Goal: Transaction & Acquisition: Obtain resource

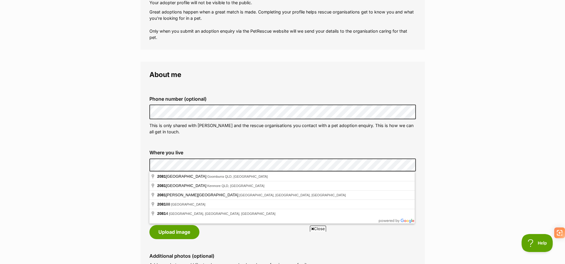
scroll to position [120, 0]
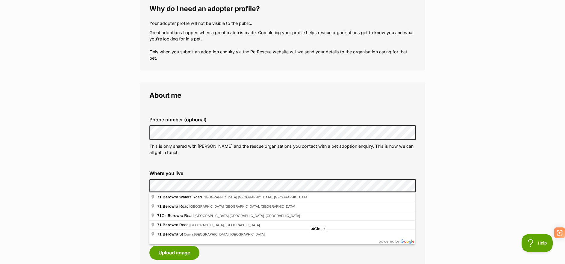
scroll to position [90, 0]
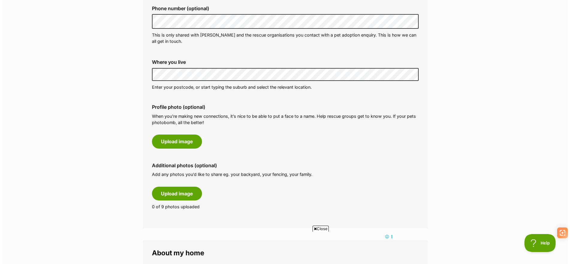
scroll to position [210, 0]
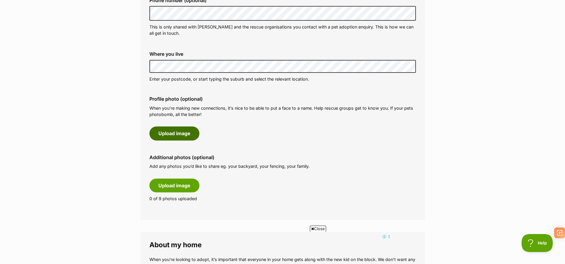
click at [167, 129] on button "Upload image" at bounding box center [174, 133] width 50 height 14
click at [170, 136] on button "Upload image" at bounding box center [174, 133] width 50 height 14
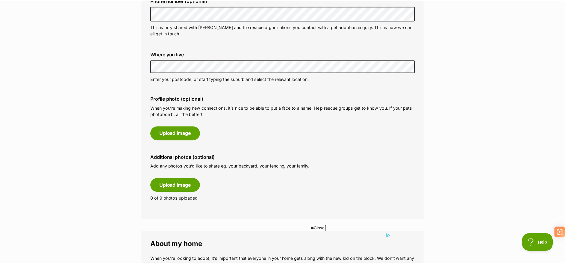
scroll to position [0, 0]
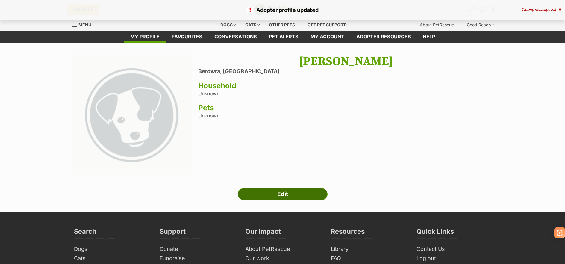
click at [297, 192] on link "Edit" at bounding box center [283, 194] width 90 height 12
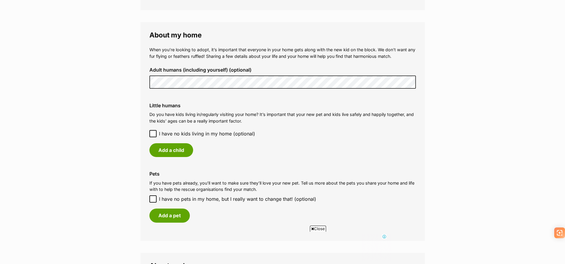
scroll to position [359, 0]
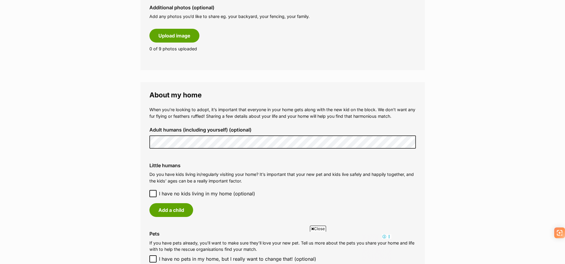
click at [90, 142] on main "My adopter profile Why do I need an adopter profile? Your adopter profile will …" at bounding box center [282, 104] width 565 height 842
click at [297, 175] on p "Do you have kids living in/regularly visiting your home? It’s important that yo…" at bounding box center [282, 177] width 267 height 13
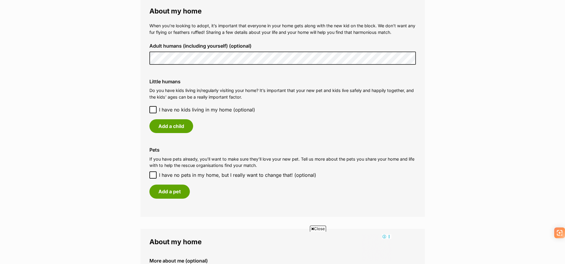
scroll to position [449, 0]
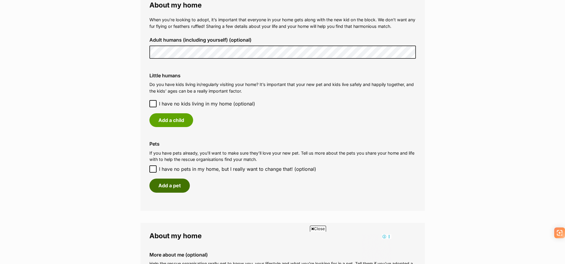
click at [173, 186] on button "Add a pet" at bounding box center [169, 186] width 40 height 14
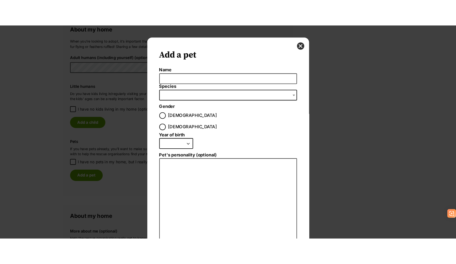
scroll to position [0, 0]
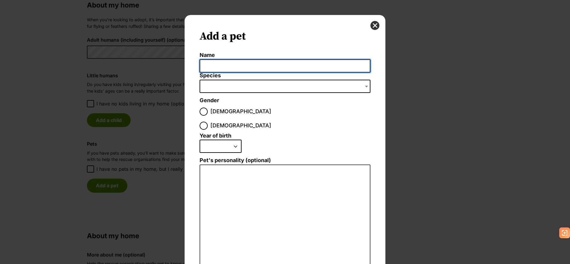
click at [225, 64] on input "Name" at bounding box center [285, 65] width 171 height 13
click at [222, 69] on input "Roxy" at bounding box center [285, 65] width 171 height 13
type input "Roxy Rose"
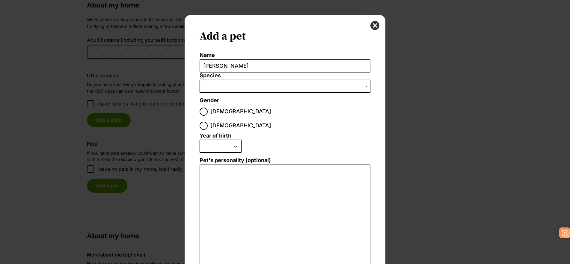
click at [241, 88] on span "Dialog Window - Close (Press escape to close)" at bounding box center [285, 86] width 171 height 13
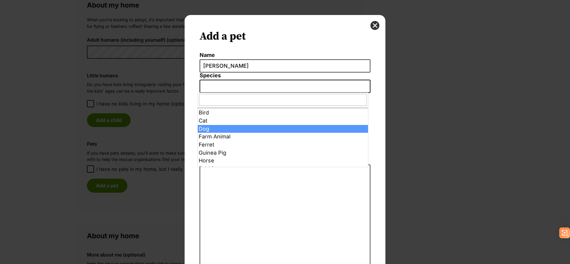
select select "1"
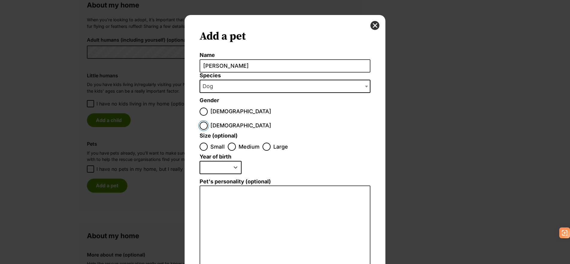
click at [208, 122] on input "Female" at bounding box center [204, 126] width 8 height 8
radio input "true"
drag, startPoint x: 229, startPoint y: 133, endPoint x: 223, endPoint y: 150, distance: 17.8
click at [229, 143] on input "Medium" at bounding box center [232, 147] width 8 height 8
radio input "true"
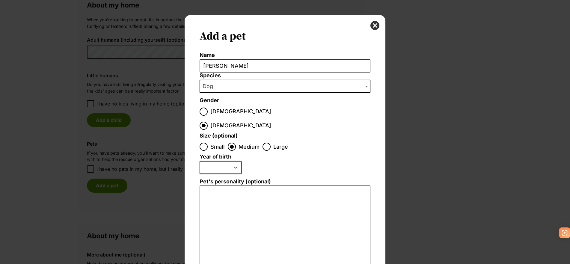
click at [221, 161] on select "2025 2024 2023 2022 2021 2020 2019 2018 2017 2016 2015 2014 2013 2012 2011 2010…" at bounding box center [221, 167] width 42 height 13
select select "2014"
click at [200, 161] on select "2025 2024 2023 2022 2021 2020 2019 2018 2017 2016 2015 2014 2013 2012 2011 2010…" at bounding box center [221, 167] width 42 height 13
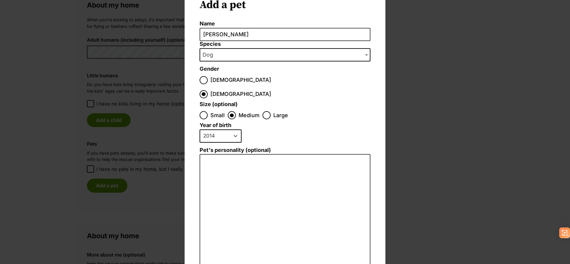
scroll to position [60, 0]
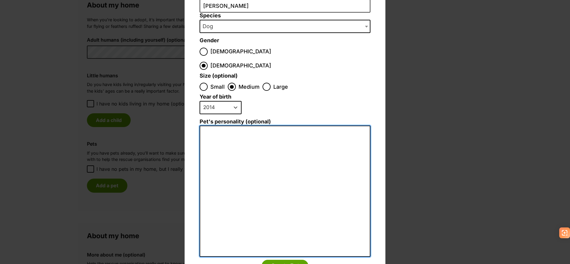
click at [235, 160] on textarea "Pet's personality (optional)" at bounding box center [285, 191] width 171 height 131
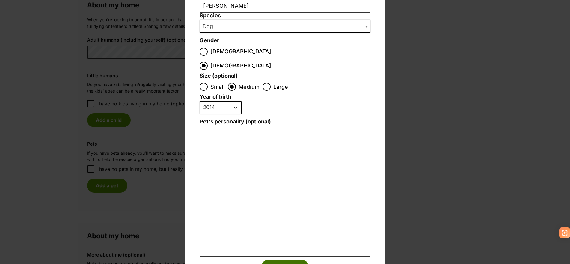
click at [281, 260] on button "Create Pet" at bounding box center [285, 266] width 47 height 12
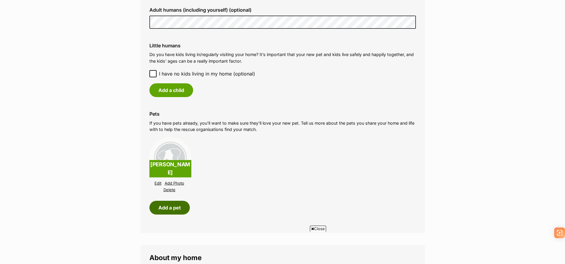
scroll to position [0, 0]
click at [164, 91] on button "Add a child" at bounding box center [171, 90] width 44 height 14
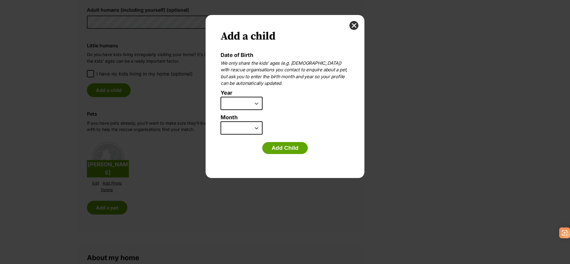
click at [237, 103] on select "2025 2024 2023 2022 2021 2020 2019 2018 2017 2016 2015 2014 2013 2012 2011 2010…" at bounding box center [241, 103] width 42 height 13
select select "2011"
click at [220, 97] on select "2025 2024 2023 2022 2021 2020 2019 2018 2017 2016 2015 2014 2013 2012 2011 2010…" at bounding box center [241, 103] width 42 height 13
click at [240, 127] on select "January February March April May June July August September October November De…" at bounding box center [241, 127] width 42 height 13
select select "12"
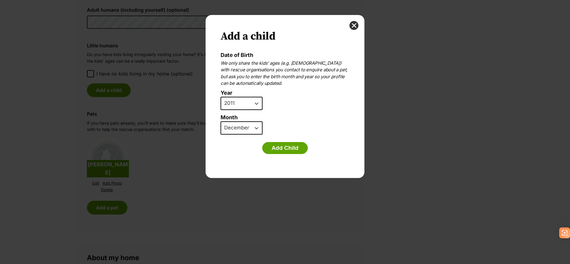
click at [220, 121] on select "January February March April May June July August September October November De…" at bounding box center [241, 127] width 42 height 13
click at [285, 149] on button "Add Child" at bounding box center [285, 148] width 46 height 12
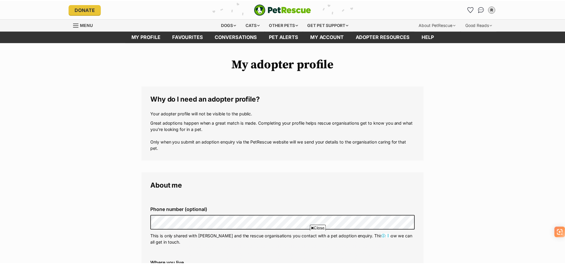
scroll to position [479, 0]
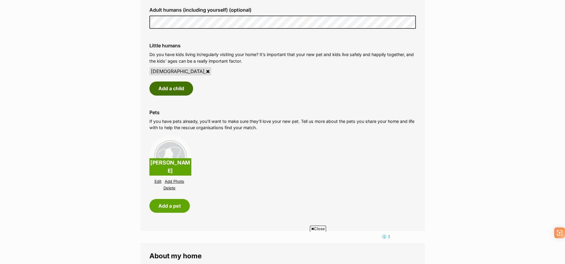
click at [179, 89] on button "Add a child" at bounding box center [171, 88] width 44 height 14
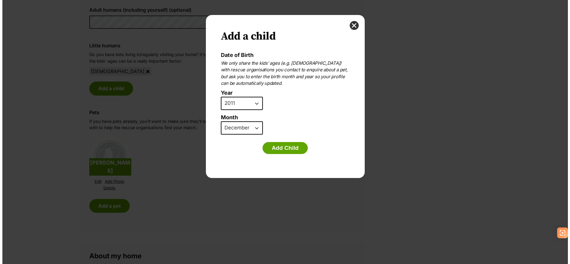
scroll to position [0, 0]
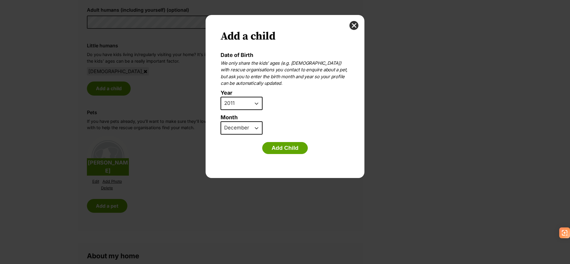
click at [245, 104] on select "2025 2024 2023 2022 2021 2020 2019 2018 2017 2016 2015 2014 2013 2012 2011 2010…" at bounding box center [241, 103] width 42 height 13
select select "2008"
click at [220, 97] on select "2025 2024 2023 2022 2021 2020 2019 2018 2017 2016 2015 2014 2013 2012 2011 2010…" at bounding box center [241, 103] width 42 height 13
click at [246, 128] on select "January February March April May June July August September October November De…" at bounding box center [241, 127] width 42 height 13
select select "5"
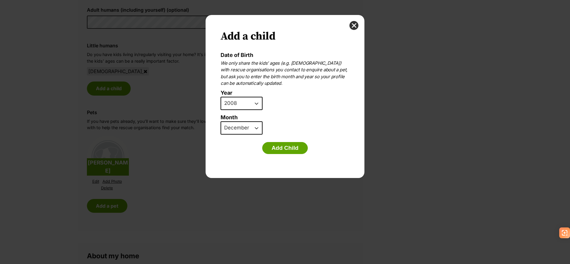
click at [220, 121] on select "January February March April May June July August September October November De…" at bounding box center [241, 127] width 42 height 13
click at [279, 148] on button "Add Child" at bounding box center [285, 148] width 46 height 12
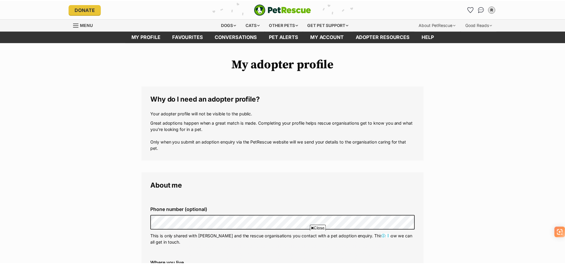
scroll to position [479, 0]
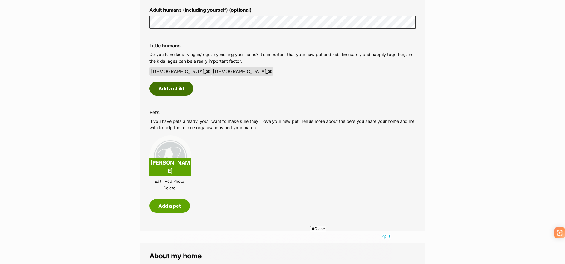
click at [183, 89] on button "Add a child" at bounding box center [171, 88] width 44 height 14
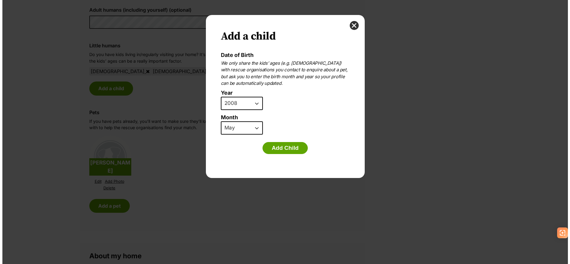
scroll to position [0, 0]
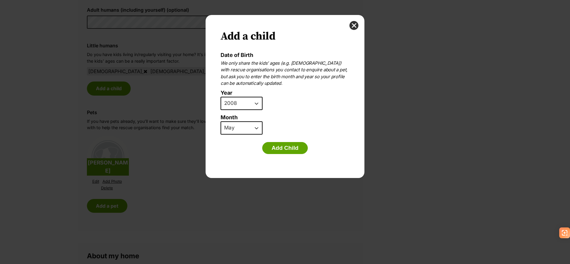
click at [250, 107] on select "2025 2024 2023 2022 2021 2020 2019 2018 2017 2016 2015 2014 2013 2012 2011 2010…" at bounding box center [241, 103] width 42 height 13
click at [322, 114] on label "Month" at bounding box center [284, 117] width 129 height 6
click at [262, 121] on select "January February March April May June July August September October November De…" at bounding box center [241, 127] width 42 height 13
click at [352, 25] on button "close" at bounding box center [353, 25] width 9 height 9
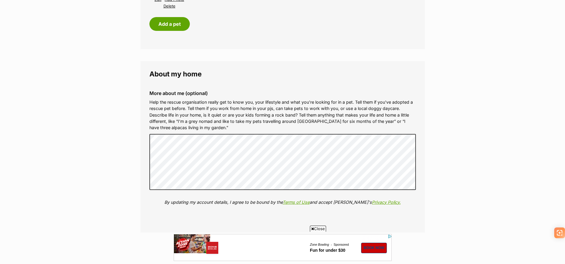
scroll to position [689, 0]
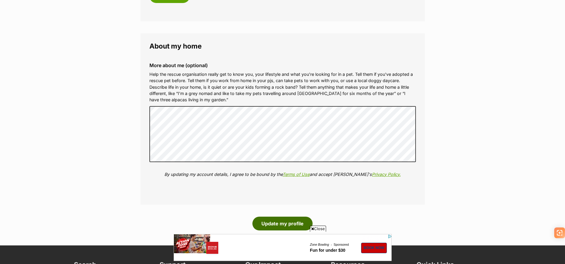
click at [285, 225] on button "Update my profile" at bounding box center [283, 224] width 60 height 14
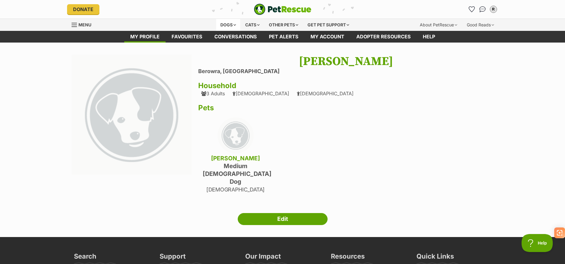
click at [226, 24] on div "Dogs" at bounding box center [228, 25] width 24 height 12
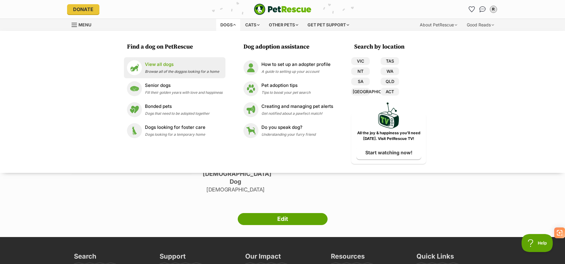
click at [164, 64] on p "View all dogs" at bounding box center [182, 64] width 74 height 7
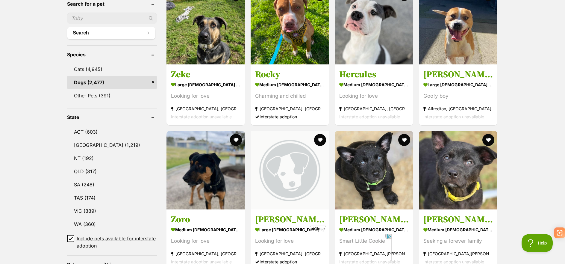
scroll to position [270, 0]
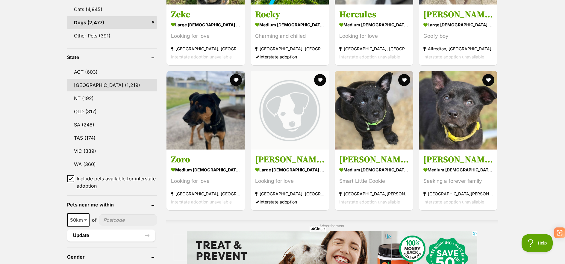
click at [86, 84] on link "[GEOGRAPHIC_DATA] (1,219)" at bounding box center [112, 85] width 90 height 13
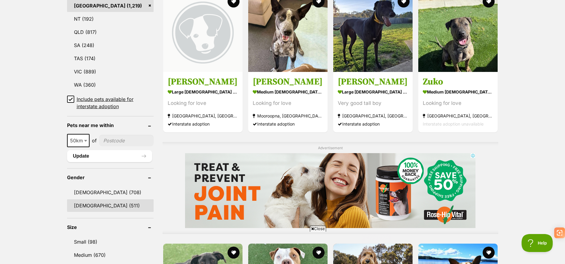
scroll to position [389, 0]
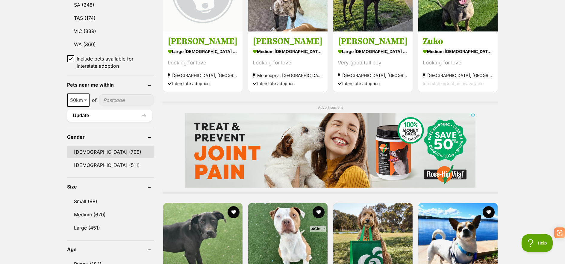
click at [87, 149] on link "[DEMOGRAPHIC_DATA] (708)" at bounding box center [110, 152] width 87 height 13
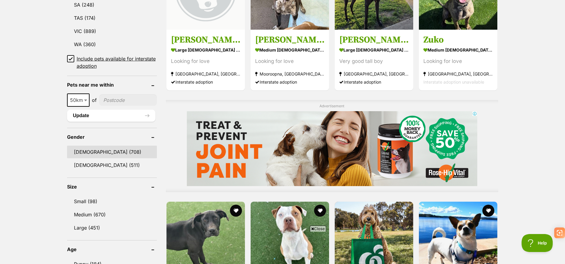
scroll to position [0, 5]
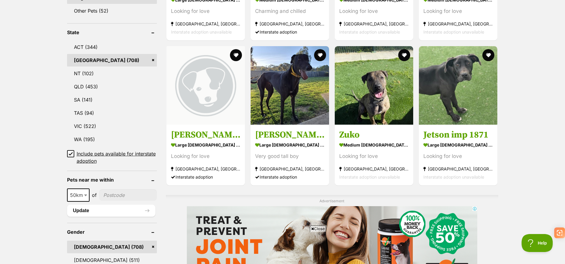
scroll to position [359, 0]
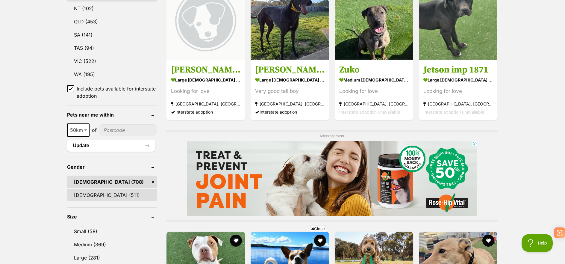
click at [95, 191] on link "[DEMOGRAPHIC_DATA] (511)" at bounding box center [112, 195] width 90 height 13
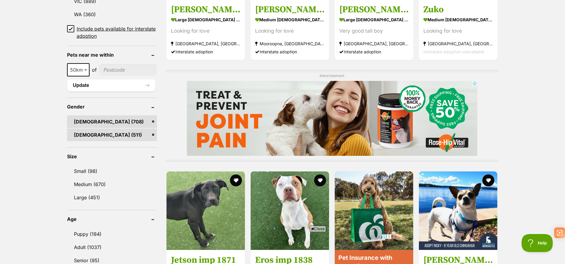
click at [151, 121] on link "[DEMOGRAPHIC_DATA] (708)" at bounding box center [112, 121] width 90 height 13
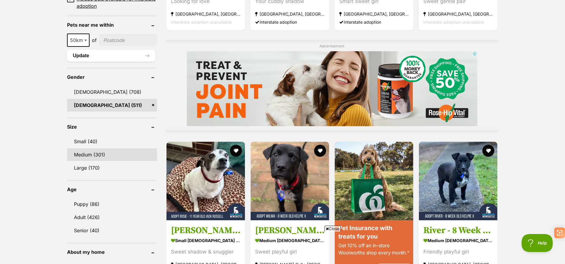
scroll to position [0, 5]
click at [94, 153] on link "Medium (301)" at bounding box center [112, 154] width 90 height 13
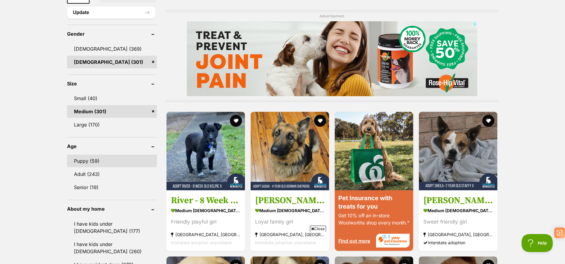
click at [98, 160] on link "Puppy (59)" at bounding box center [112, 161] width 90 height 13
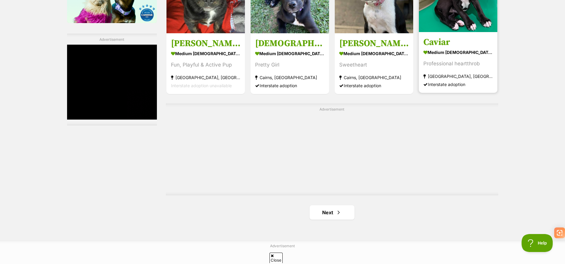
scroll to position [1048, 0]
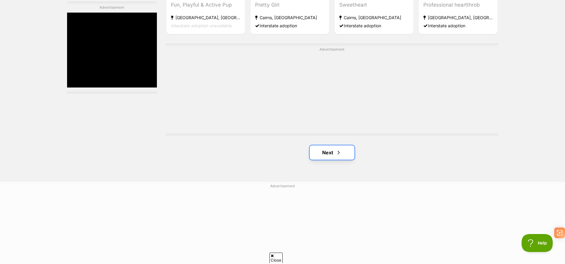
click at [343, 154] on link "Next" at bounding box center [332, 152] width 45 height 14
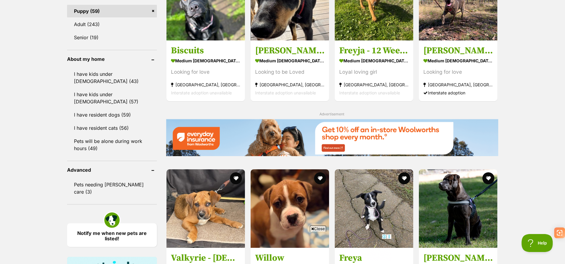
scroll to position [719, 0]
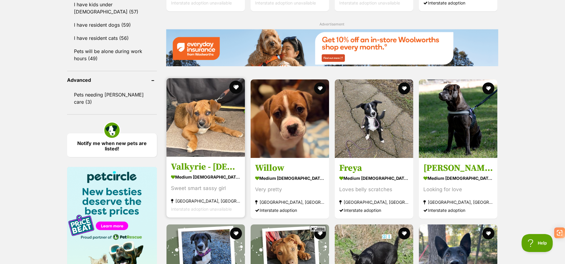
click at [235, 88] on button "favourite" at bounding box center [235, 87] width 13 height 13
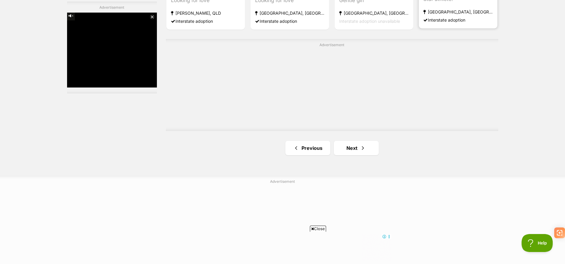
scroll to position [1138, 0]
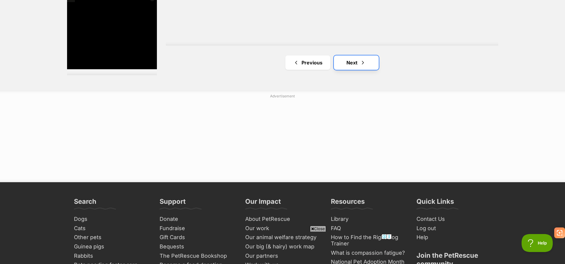
click at [351, 61] on link "Next" at bounding box center [356, 62] width 45 height 14
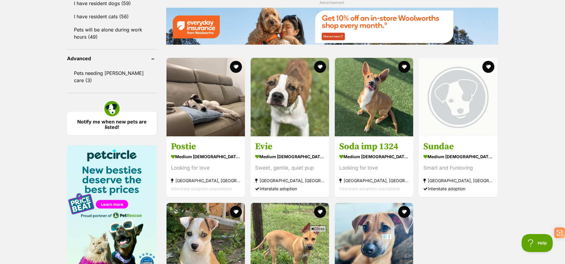
scroll to position [749, 0]
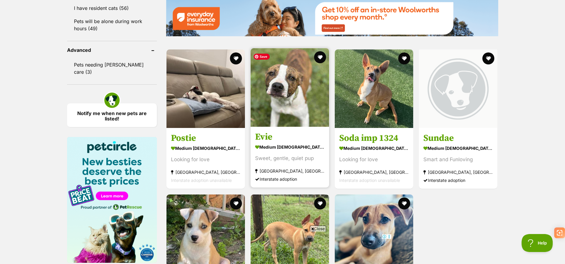
click at [300, 95] on img at bounding box center [290, 87] width 78 height 78
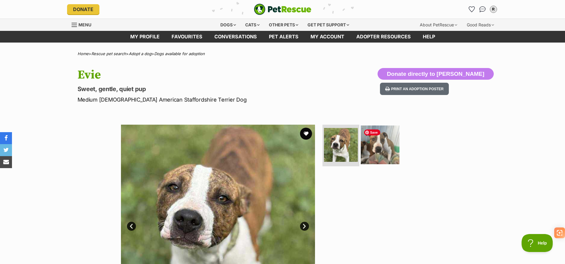
click at [380, 148] on img at bounding box center [380, 144] width 39 height 39
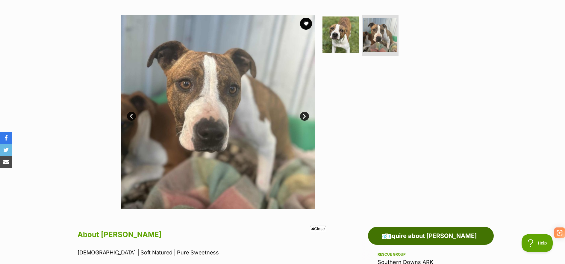
scroll to position [60, 0]
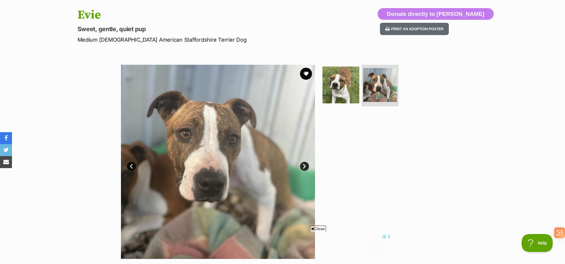
click at [305, 167] on link "Next" at bounding box center [304, 166] width 9 height 9
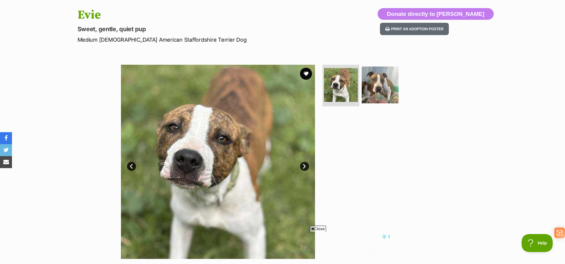
click at [305, 167] on link "Next" at bounding box center [304, 166] width 9 height 9
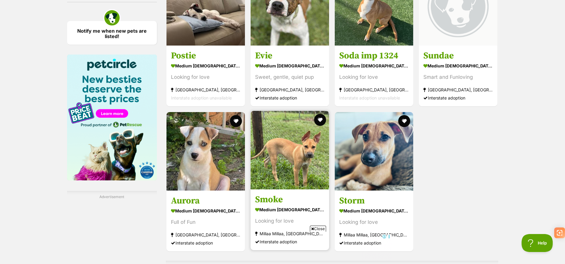
scroll to position [865, 0]
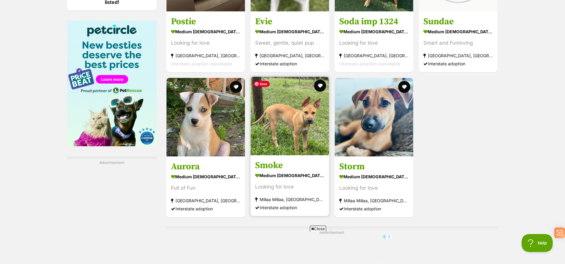
click at [281, 132] on img at bounding box center [290, 116] width 78 height 78
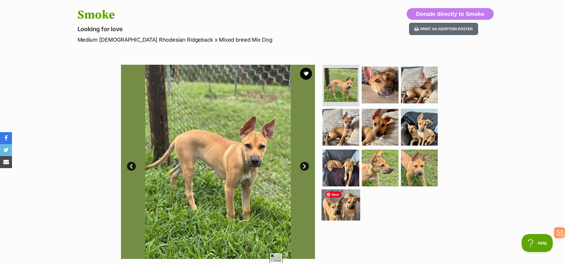
click at [341, 206] on img at bounding box center [341, 208] width 39 height 39
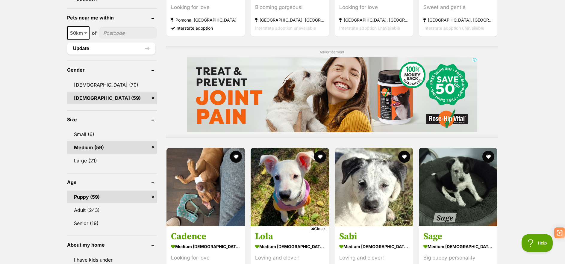
scroll to position [446, 0]
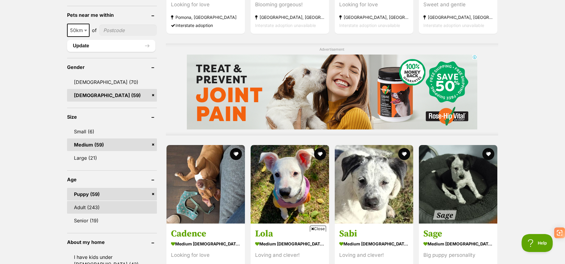
click at [107, 206] on link "Adult (243)" at bounding box center [112, 207] width 90 height 13
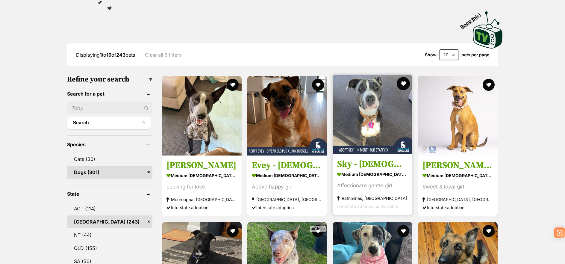
click at [404, 82] on button "favourite" at bounding box center [403, 83] width 13 height 13
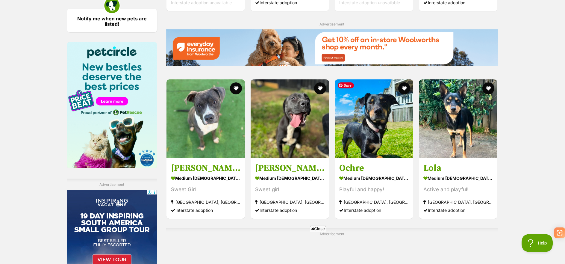
scroll to position [899, 0]
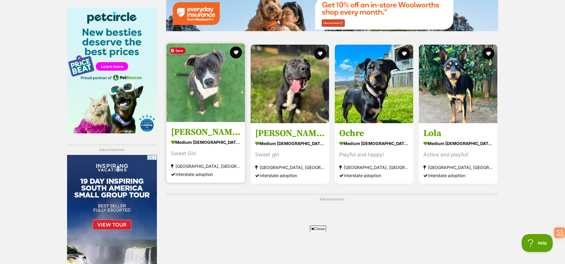
click at [212, 88] on img at bounding box center [206, 82] width 78 height 78
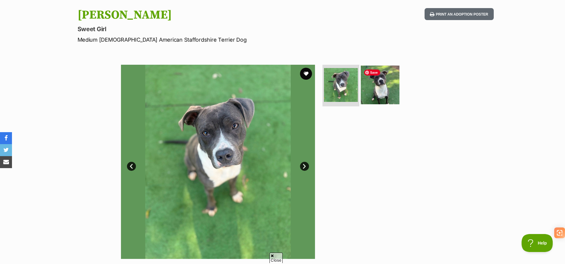
click at [383, 89] on img at bounding box center [380, 84] width 39 height 39
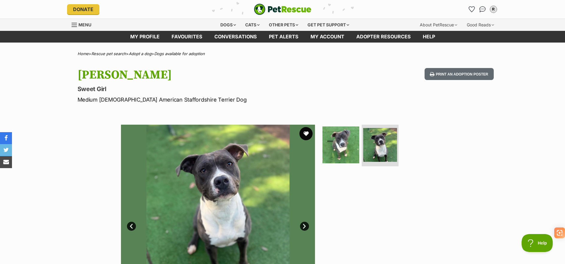
click at [309, 132] on button "favourite" at bounding box center [306, 133] width 13 height 13
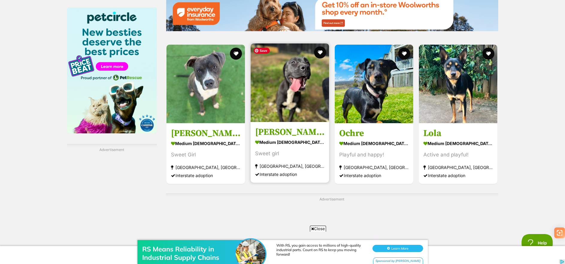
click at [291, 90] on img at bounding box center [290, 82] width 78 height 78
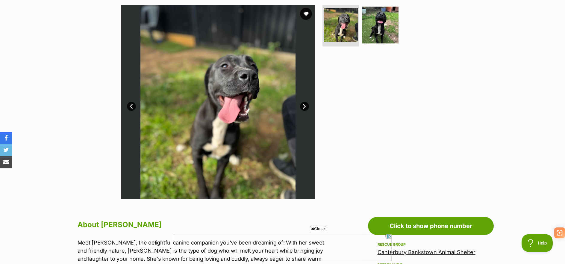
click at [305, 106] on link "Next" at bounding box center [304, 106] width 9 height 9
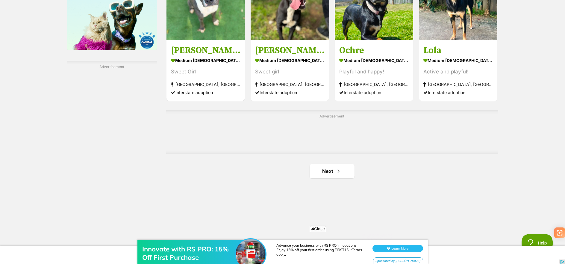
scroll to position [989, 0]
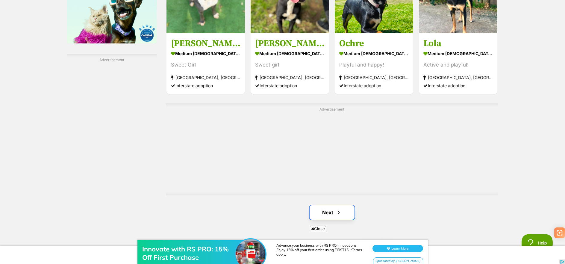
click at [342, 213] on link "Next" at bounding box center [332, 212] width 45 height 14
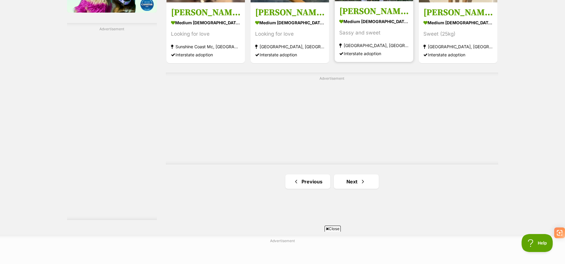
scroll to position [1048, 0]
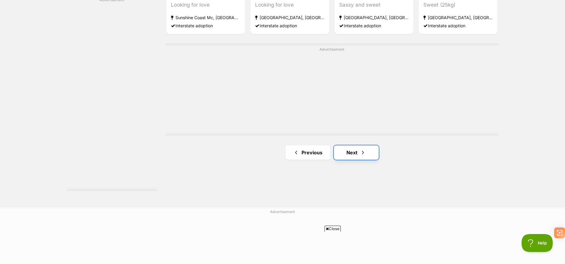
click at [363, 155] on span "Next page" at bounding box center [363, 152] width 6 height 7
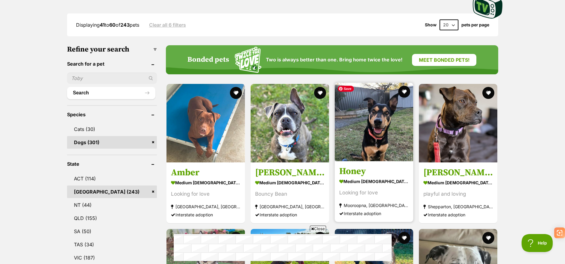
scroll to position [300, 0]
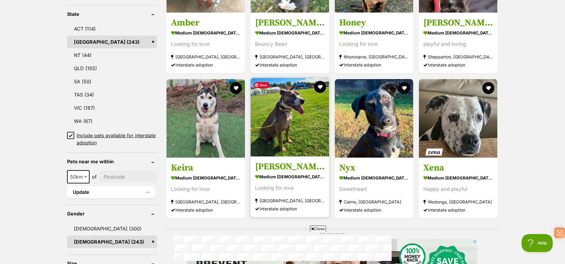
click at [282, 114] on img at bounding box center [290, 117] width 78 height 78
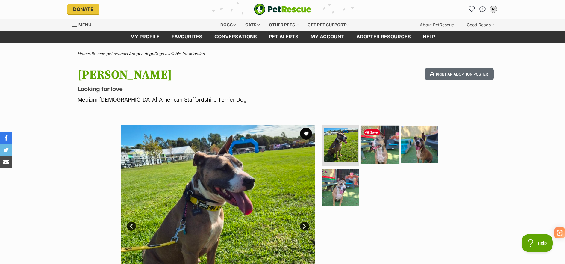
click at [383, 145] on img at bounding box center [380, 144] width 39 height 39
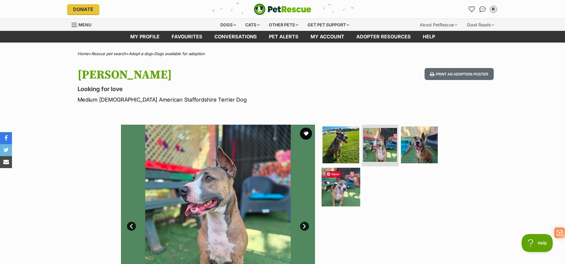
click at [333, 185] on img at bounding box center [341, 187] width 39 height 39
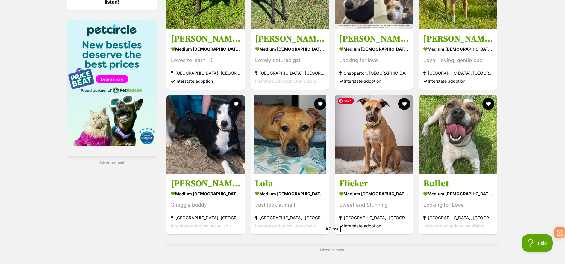
scroll to position [929, 0]
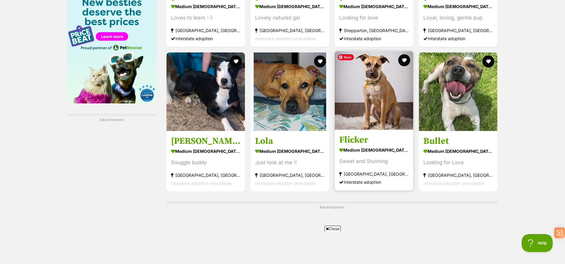
click at [369, 90] on img at bounding box center [374, 90] width 78 height 78
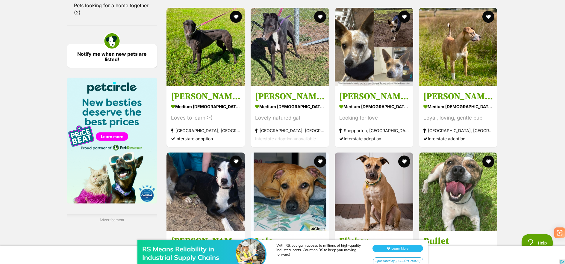
scroll to position [871, 0]
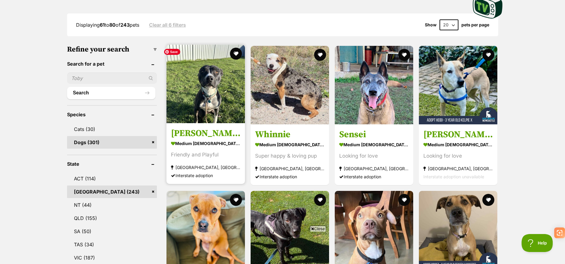
click at [209, 91] on img at bounding box center [206, 84] width 78 height 78
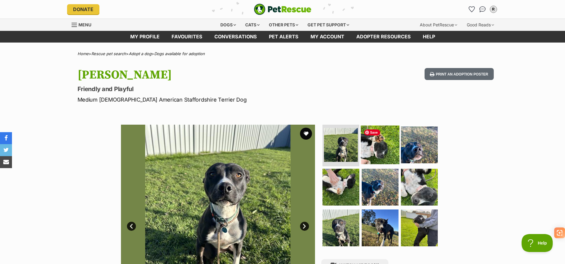
click at [370, 145] on img at bounding box center [380, 144] width 39 height 39
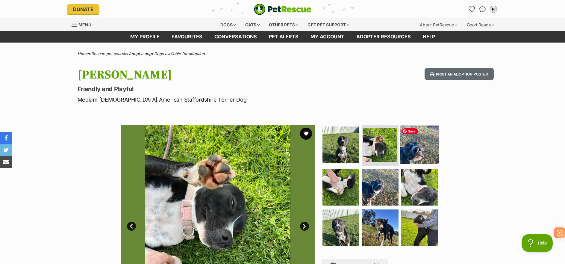
click at [410, 149] on img at bounding box center [419, 144] width 39 height 39
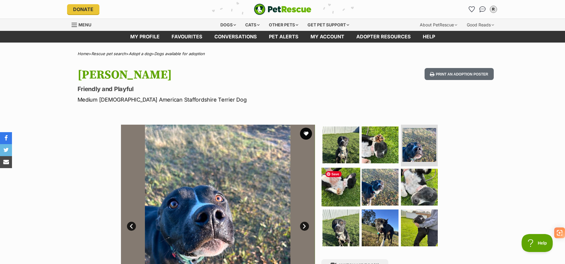
click at [347, 179] on img at bounding box center [341, 187] width 39 height 39
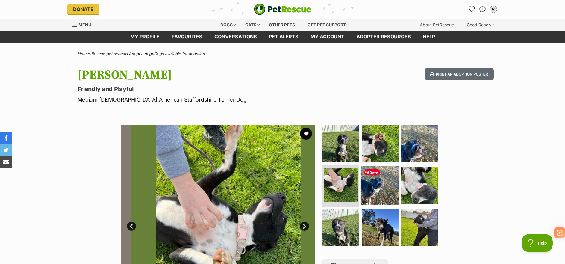
click at [381, 185] on img at bounding box center [380, 185] width 39 height 39
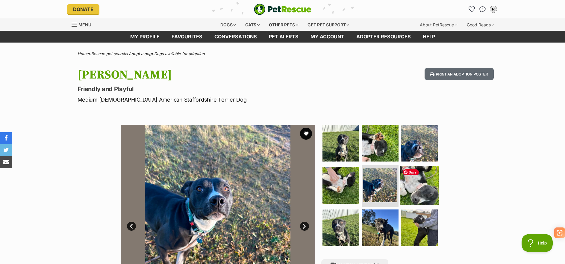
click at [424, 193] on img at bounding box center [419, 185] width 39 height 39
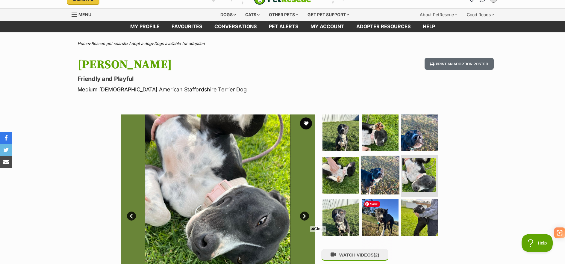
scroll to position [30, 0]
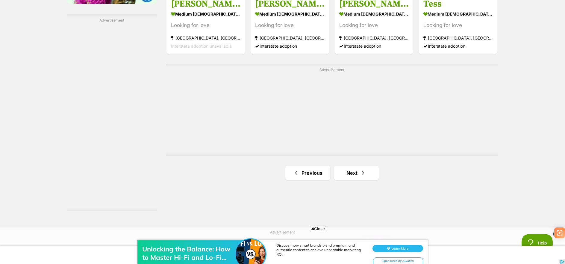
scroll to position [1048, 0]
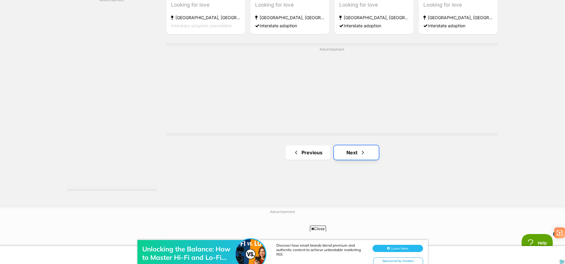
click at [361, 152] on span "Next page" at bounding box center [363, 152] width 6 height 7
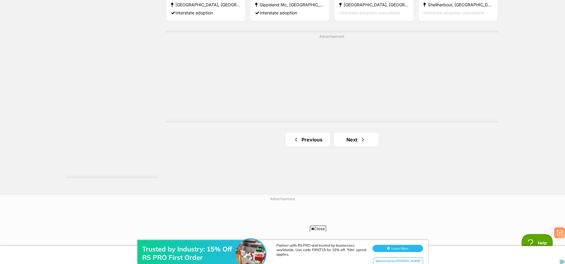
scroll to position [1138, 0]
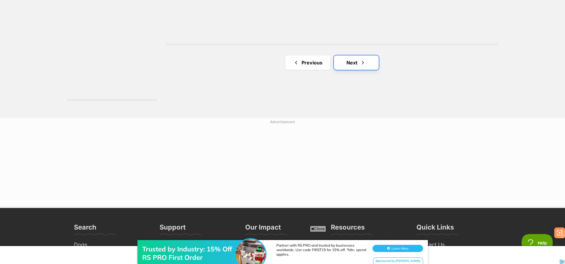
click at [363, 60] on span "Next page" at bounding box center [363, 62] width 6 height 7
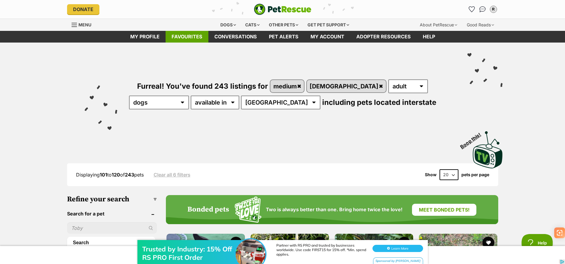
click at [185, 39] on link "Favourites" at bounding box center [187, 37] width 43 height 12
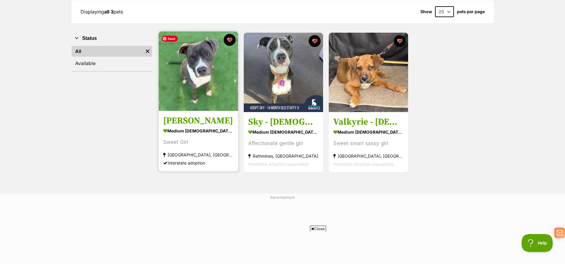
click at [198, 99] on img at bounding box center [198, 70] width 79 height 79
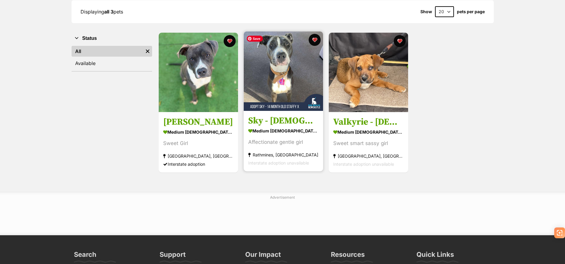
click at [256, 71] on img at bounding box center [283, 70] width 79 height 79
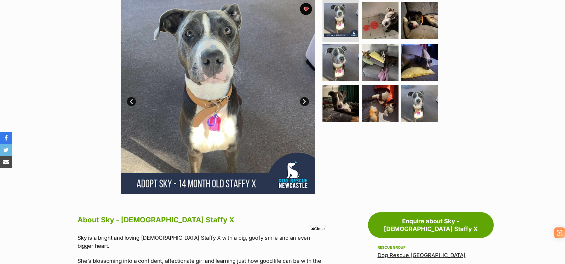
scroll to position [90, 0]
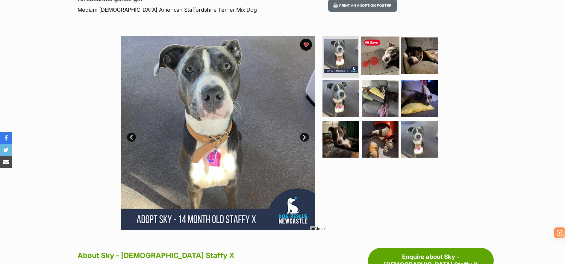
click at [392, 52] on img at bounding box center [380, 56] width 39 height 39
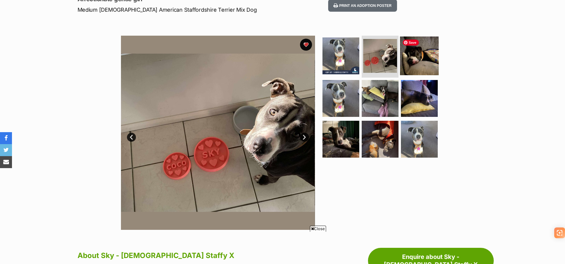
click at [402, 61] on img at bounding box center [419, 56] width 39 height 39
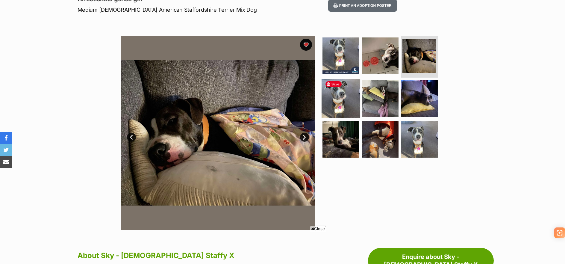
click at [349, 91] on img at bounding box center [341, 98] width 39 height 39
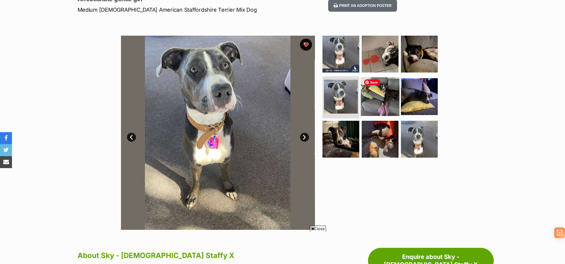
click at [375, 102] on img at bounding box center [380, 96] width 39 height 39
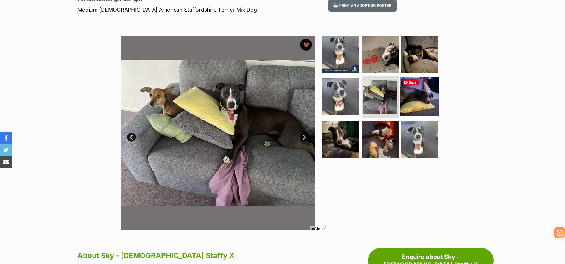
click at [411, 99] on img at bounding box center [419, 96] width 39 height 39
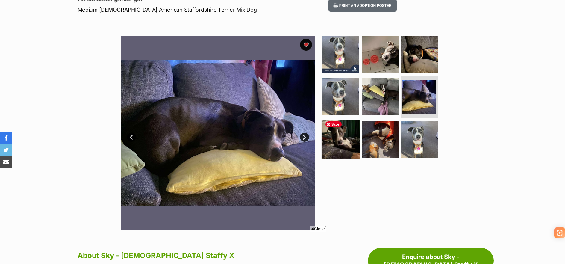
click at [344, 137] on img at bounding box center [341, 139] width 39 height 39
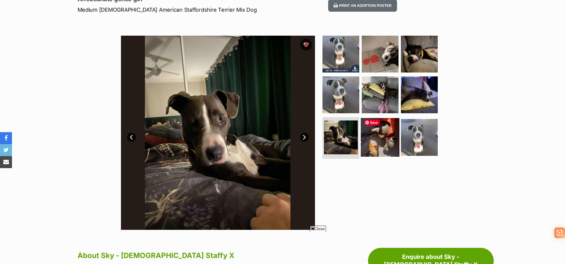
click at [376, 135] on img at bounding box center [380, 137] width 39 height 39
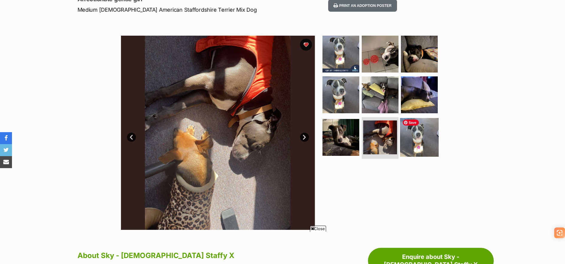
click at [416, 138] on img at bounding box center [419, 137] width 39 height 39
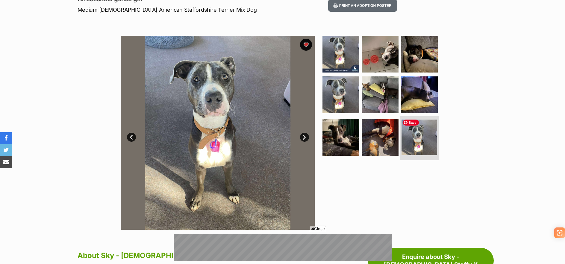
scroll to position [0, 0]
